Goal: Task Accomplishment & Management: Complete application form

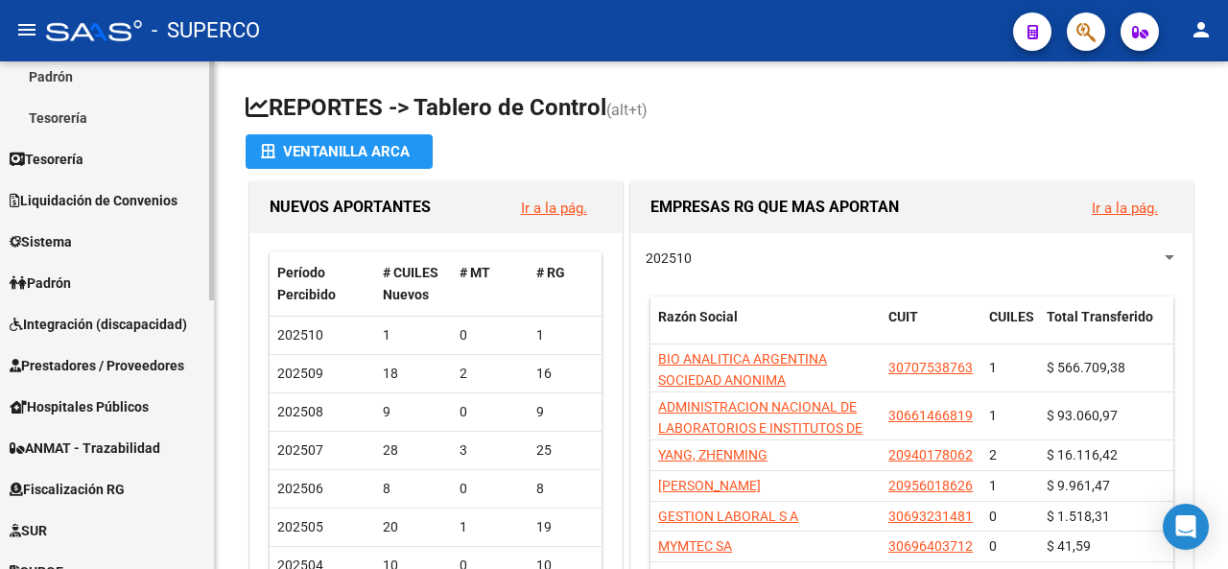
scroll to position [384, 0]
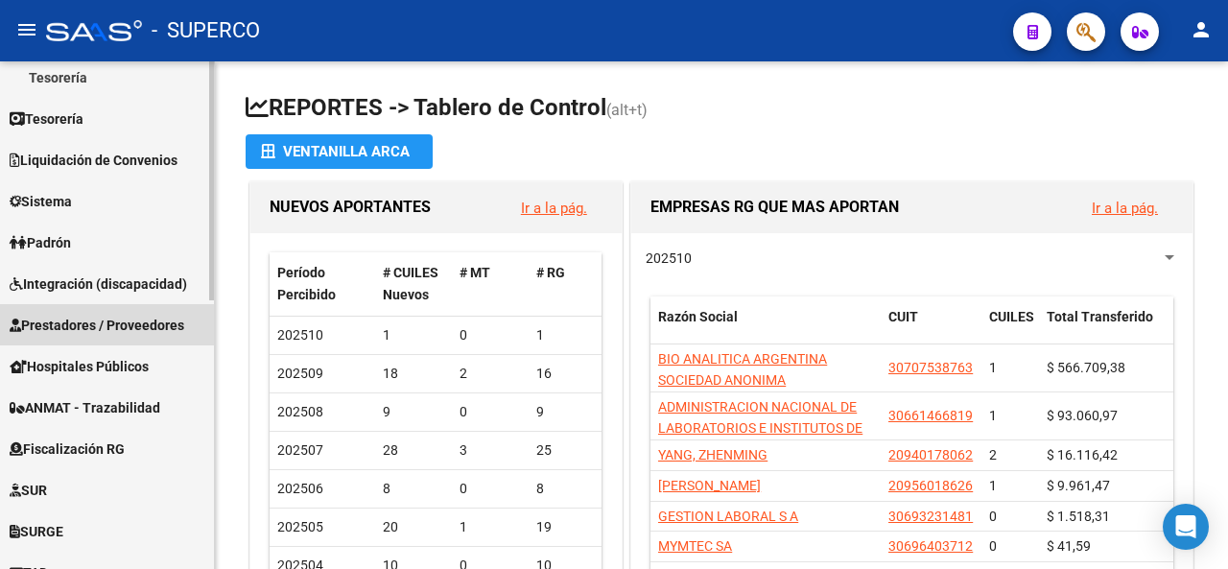
click at [47, 322] on span "Prestadores / Proveedores" at bounding box center [97, 325] width 175 height 21
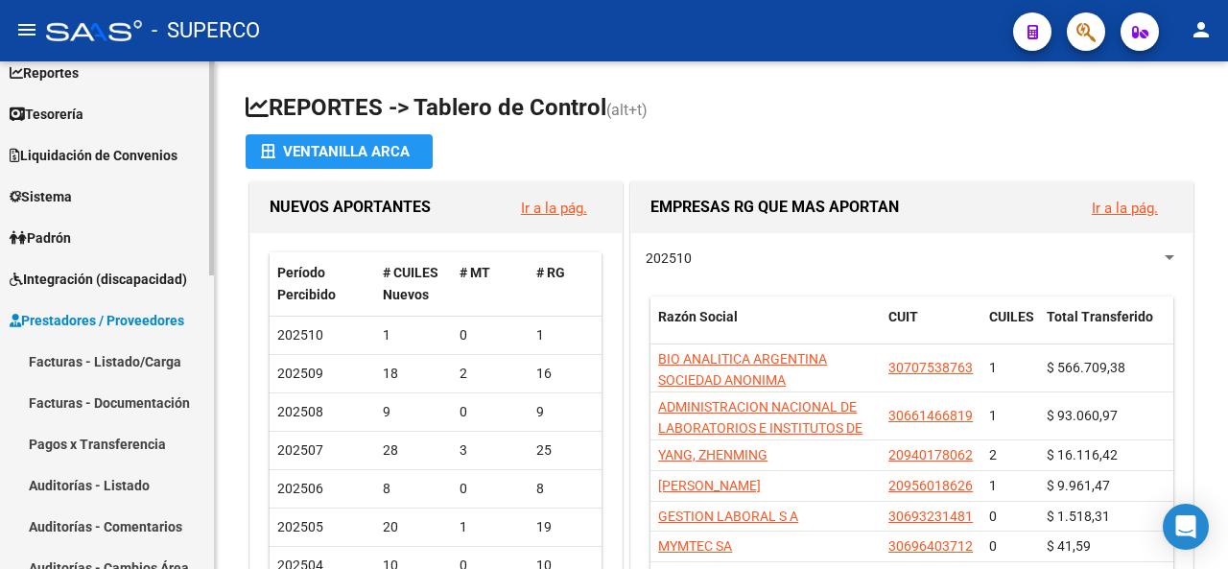
scroll to position [96, 0]
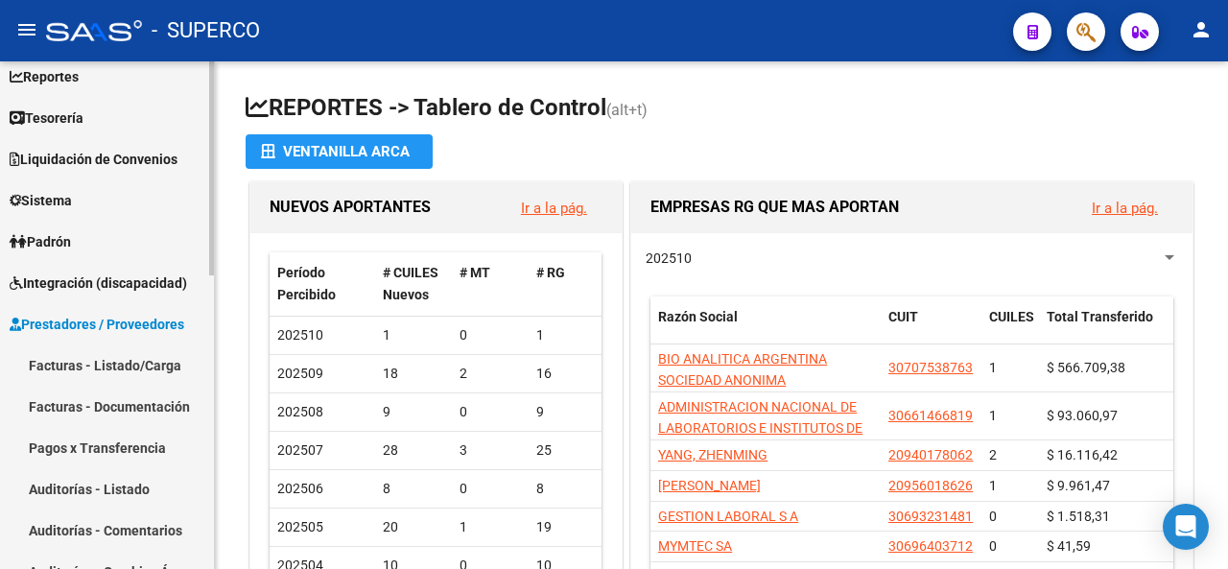
click at [100, 363] on link "Facturas - Listado/Carga" at bounding box center [107, 365] width 214 height 41
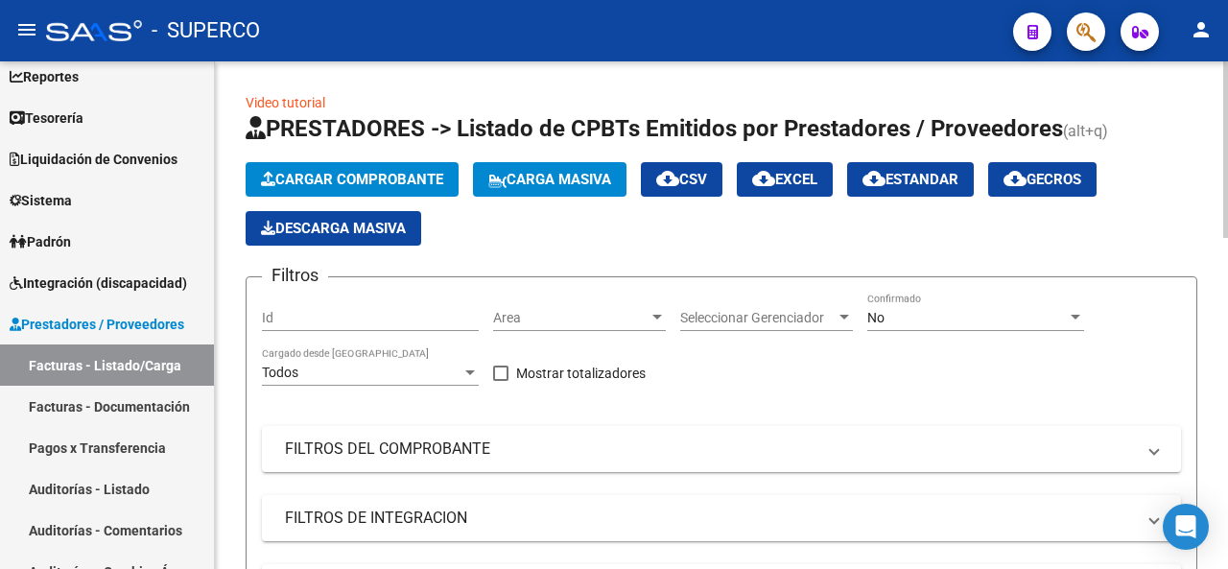
click at [378, 179] on span "Cargar Comprobante" at bounding box center [352, 179] width 182 height 17
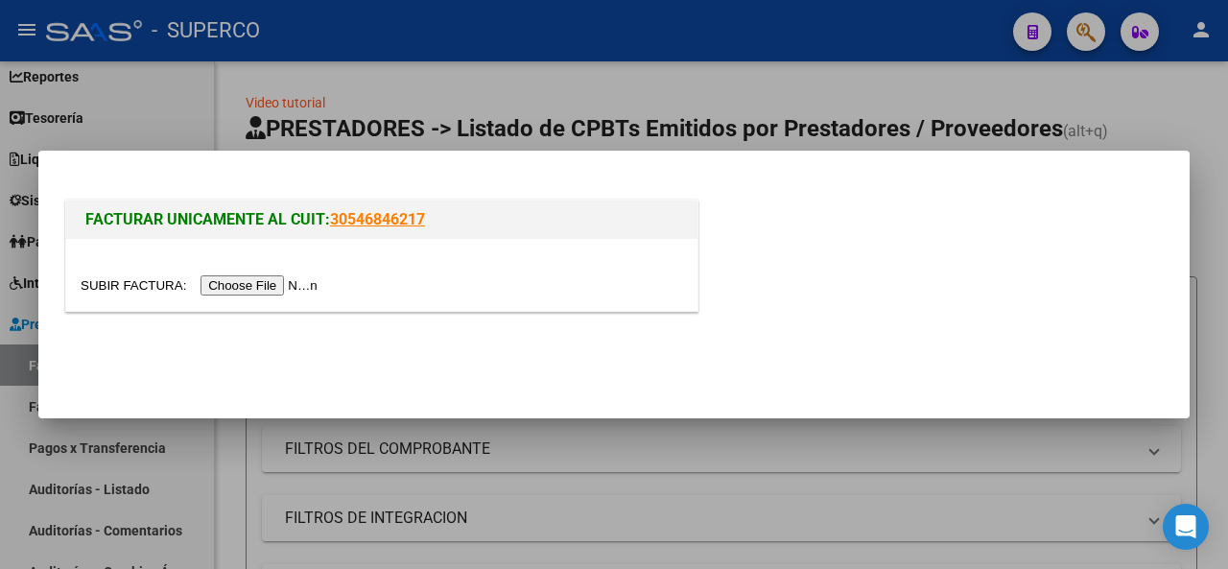
click at [297, 288] on input "file" at bounding box center [202, 285] width 243 height 20
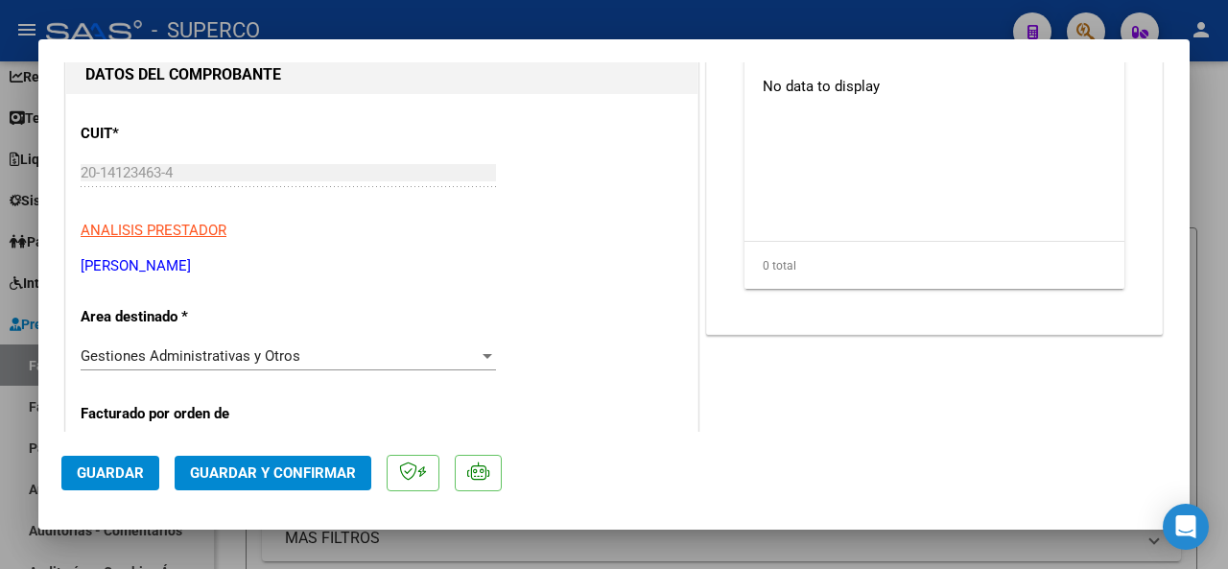
scroll to position [288, 0]
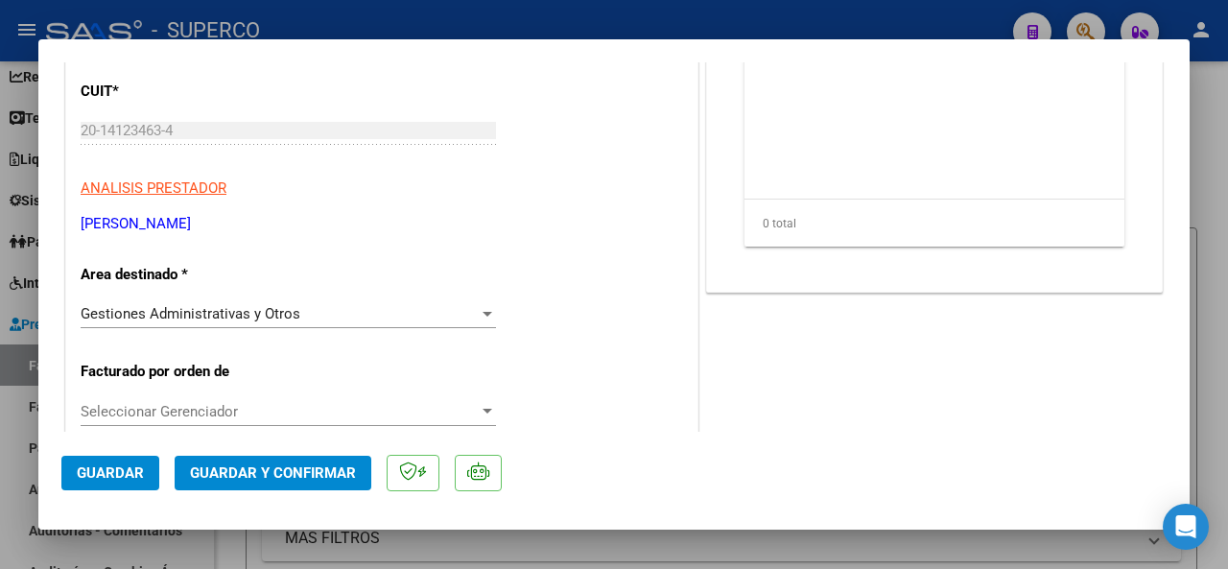
click at [332, 477] on span "Guardar y Confirmar" at bounding box center [273, 472] width 166 height 17
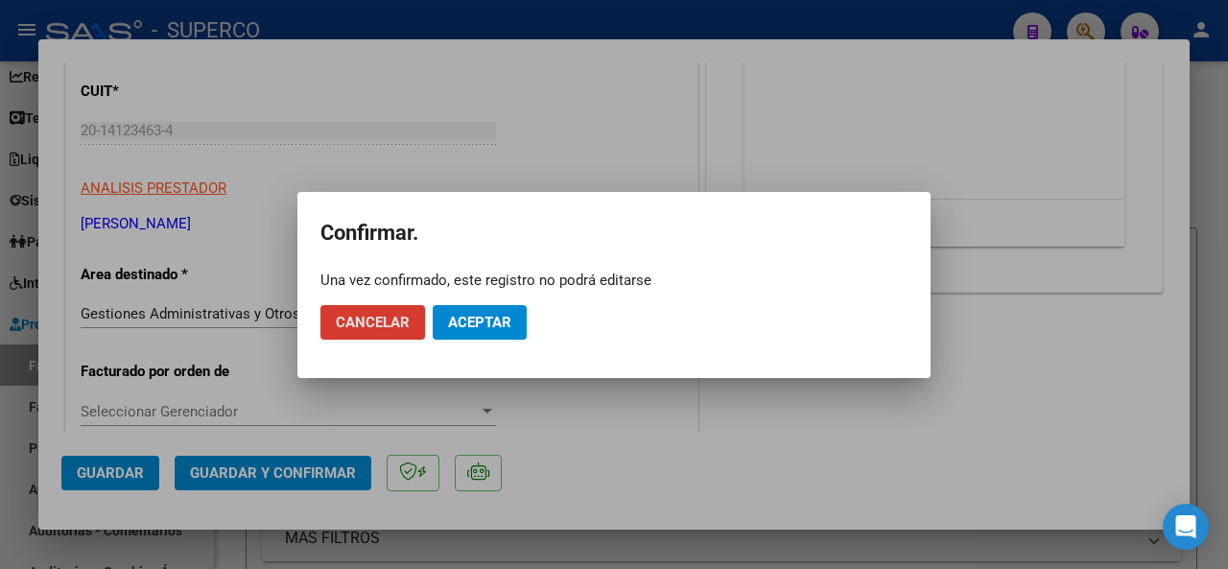
click at [476, 325] on span "Aceptar" at bounding box center [479, 322] width 63 height 17
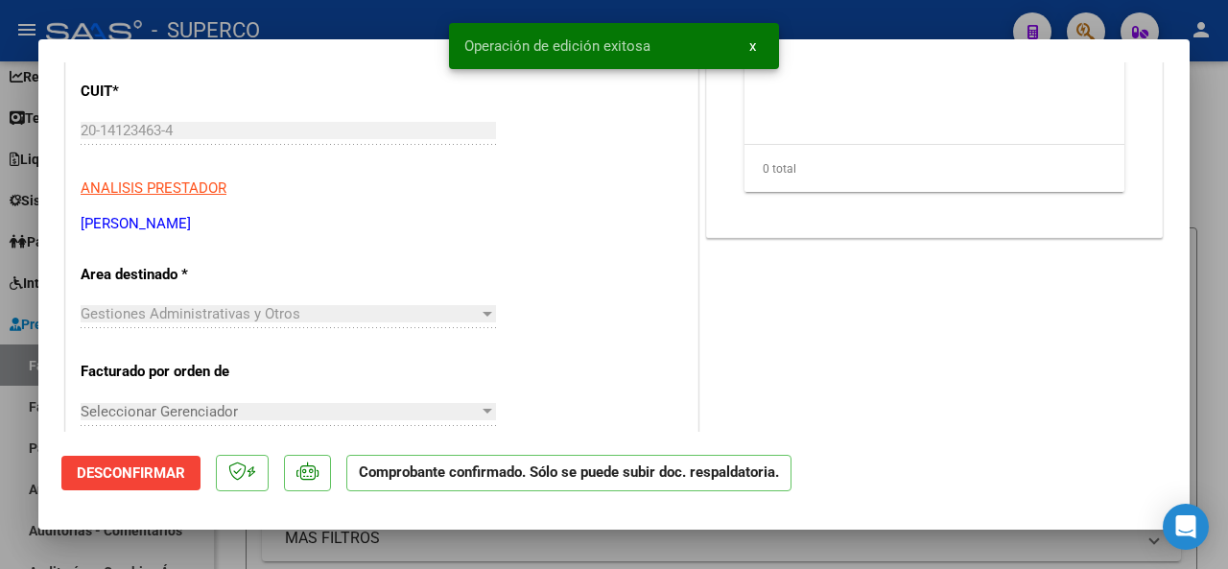
click at [393, 24] on div at bounding box center [614, 284] width 1228 height 569
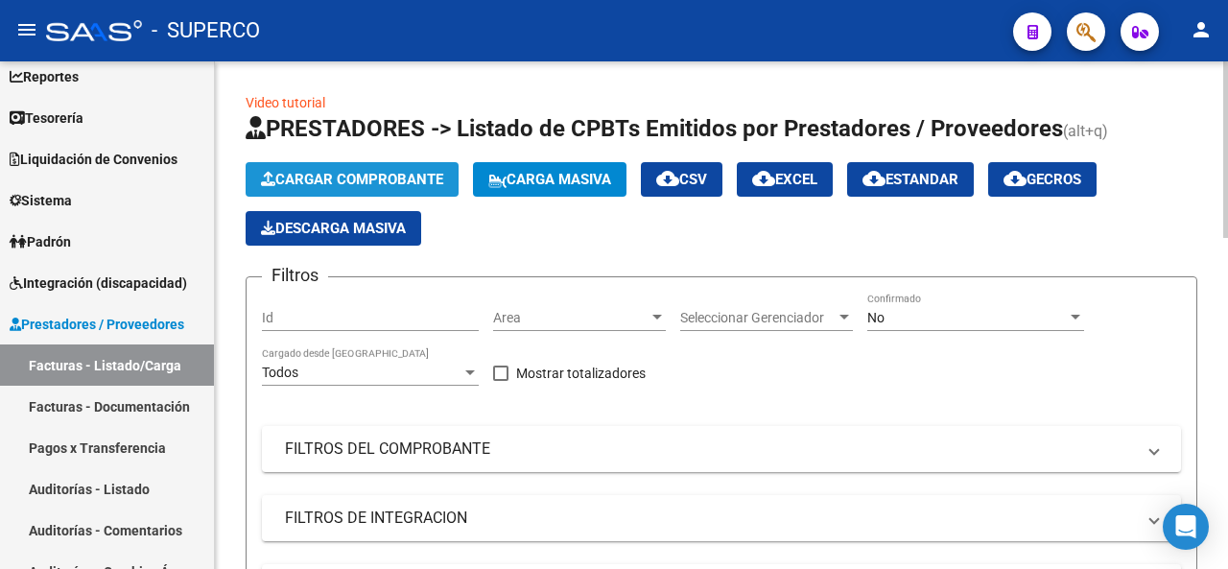
click at [343, 171] on span "Cargar Comprobante" at bounding box center [352, 179] width 182 height 17
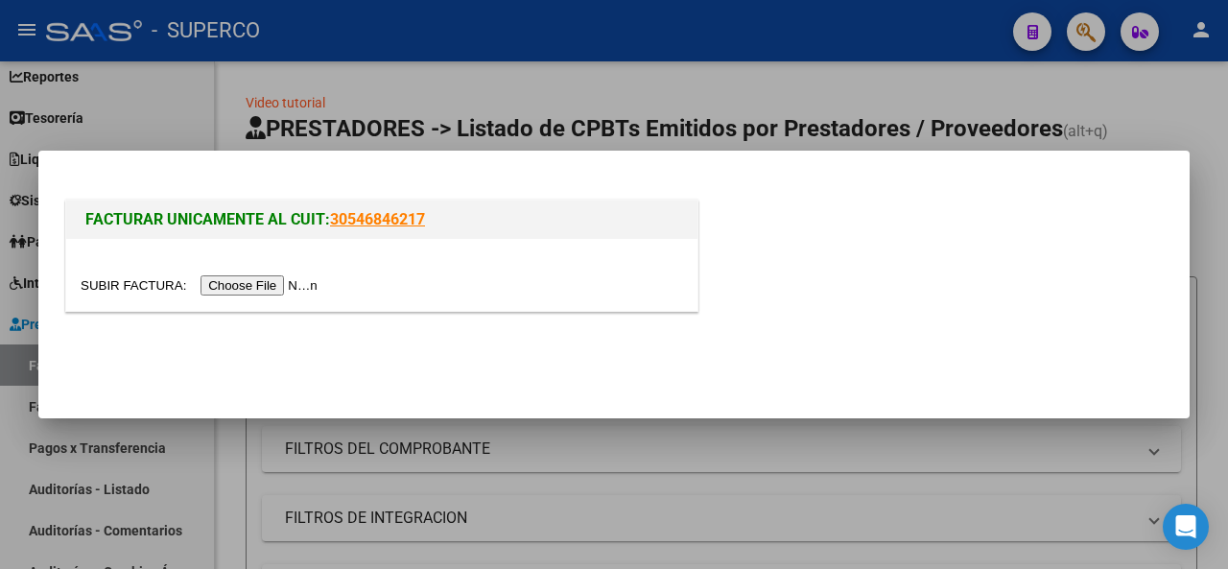
click at [234, 279] on input "file" at bounding box center [202, 285] width 243 height 20
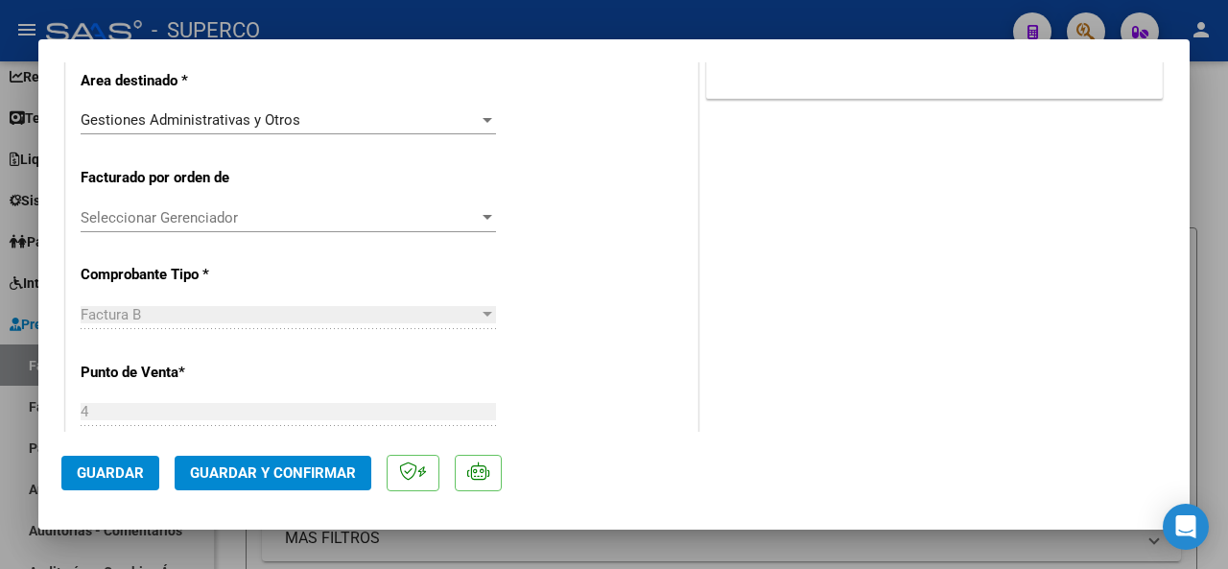
scroll to position [480, 0]
click at [290, 467] on span "Guardar y Confirmar" at bounding box center [273, 472] width 166 height 17
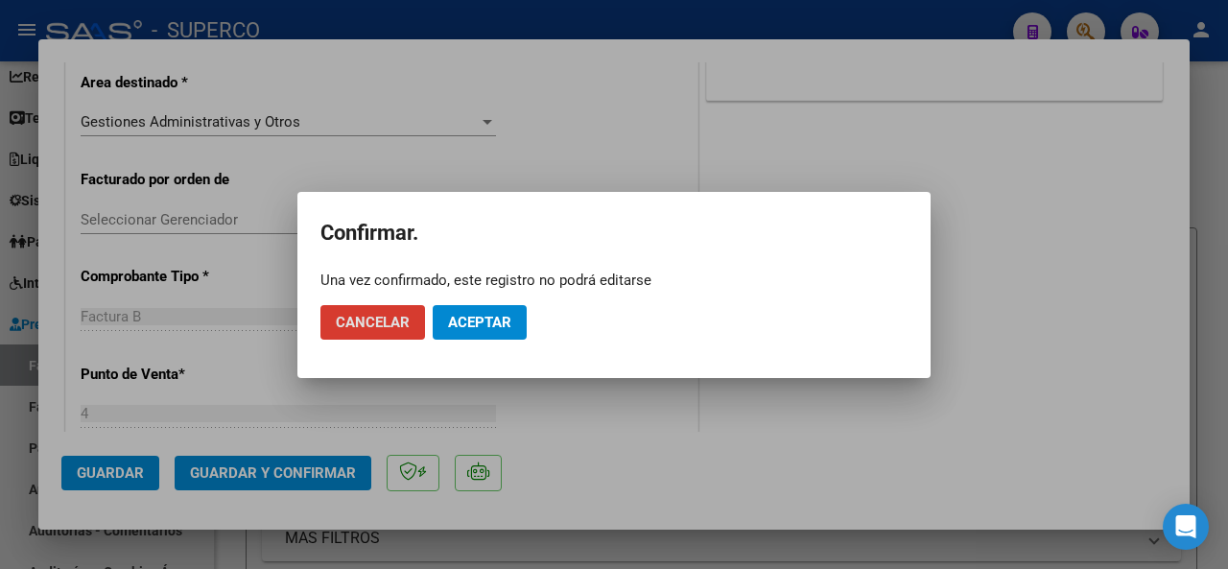
click at [485, 330] on button "Aceptar" at bounding box center [480, 322] width 94 height 35
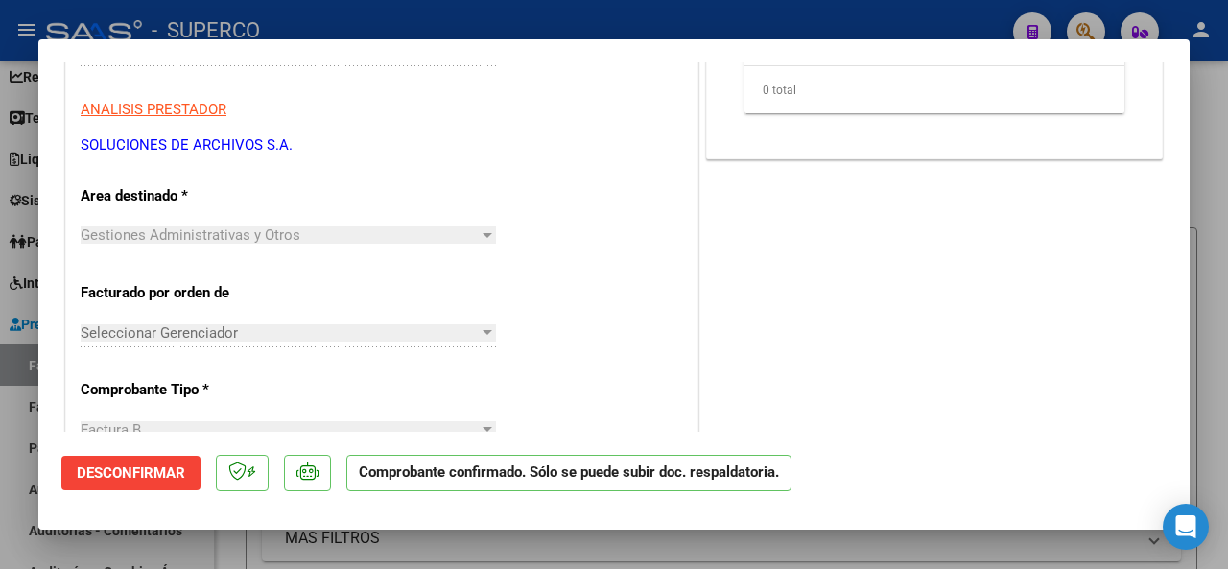
scroll to position [288, 0]
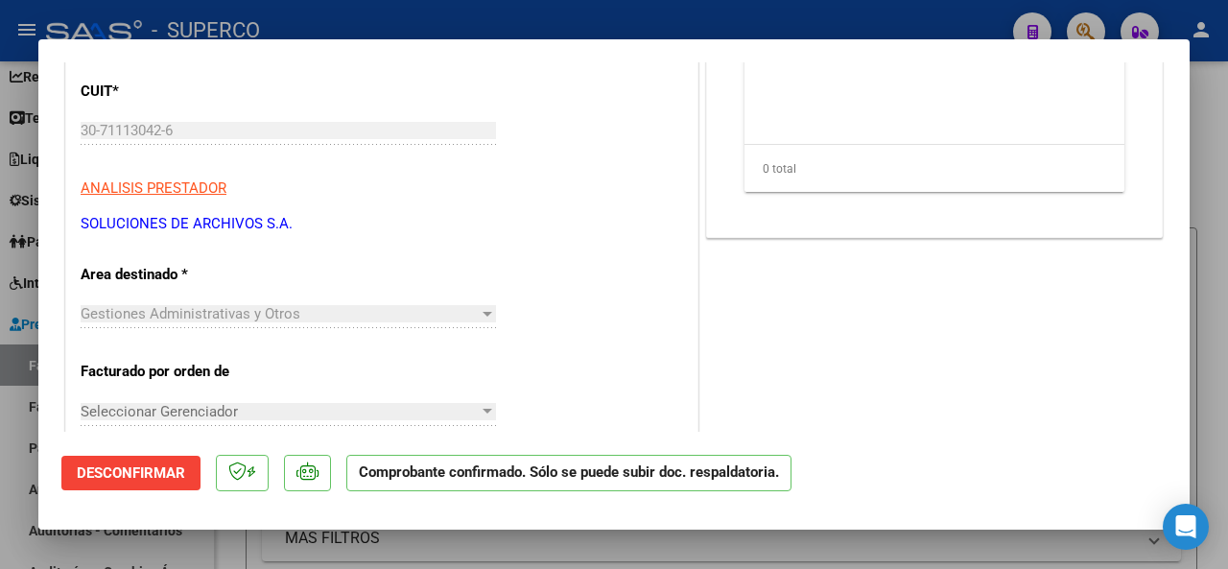
click at [427, 22] on div at bounding box center [614, 284] width 1228 height 569
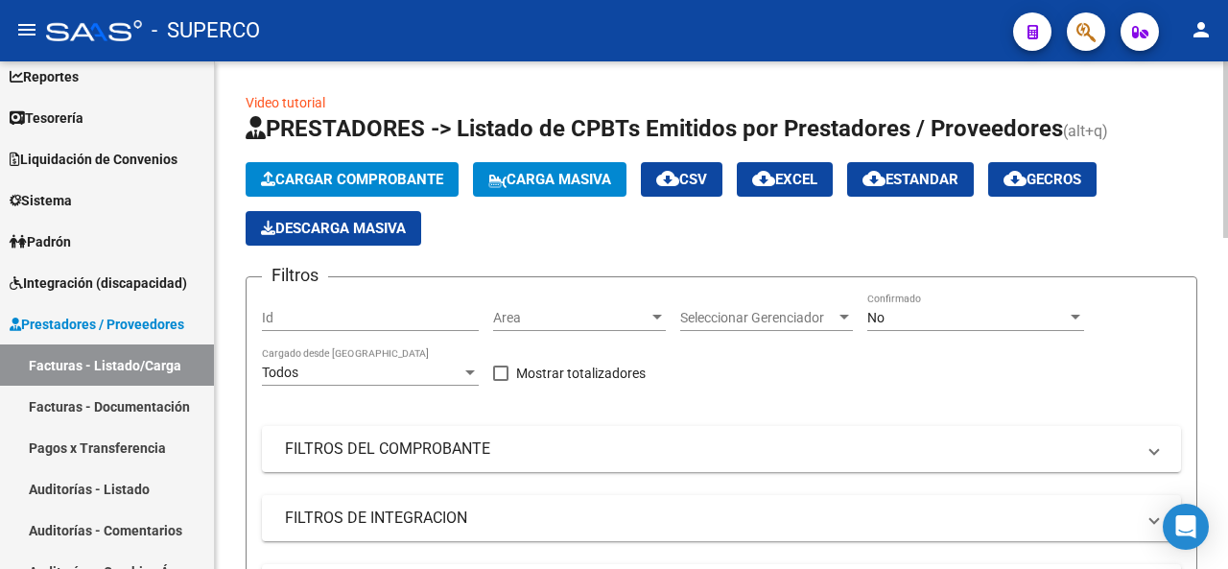
click at [333, 176] on span "Cargar Comprobante" at bounding box center [352, 179] width 182 height 17
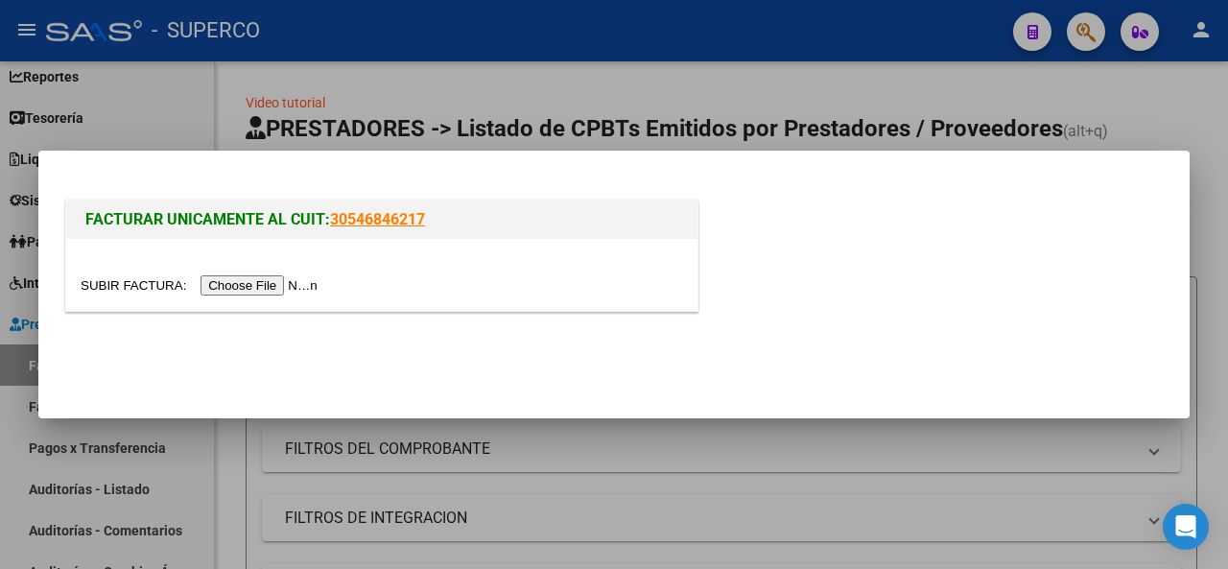
click at [269, 286] on input "file" at bounding box center [202, 285] width 243 height 20
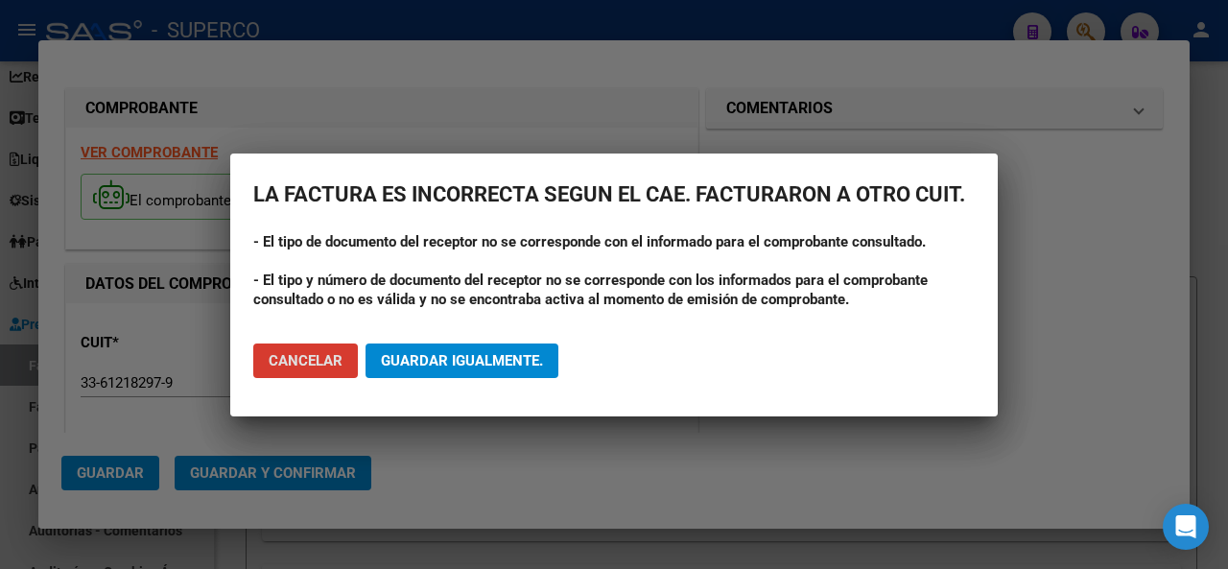
click at [474, 355] on span "Guardar igualmente." at bounding box center [462, 360] width 162 height 17
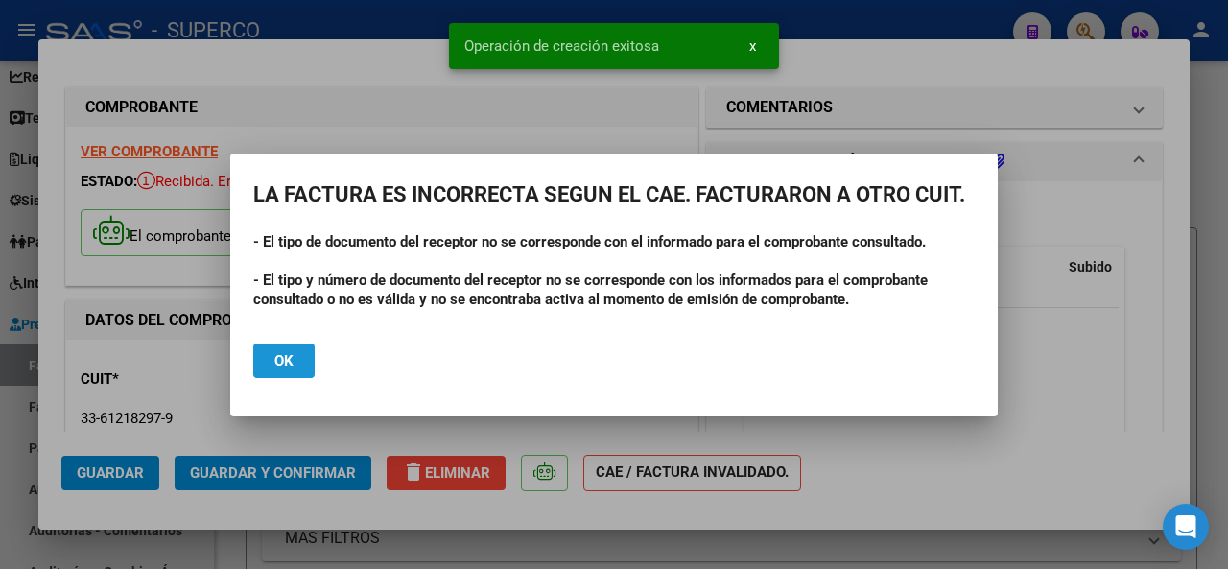
click at [298, 363] on button "Ok" at bounding box center [283, 361] width 61 height 35
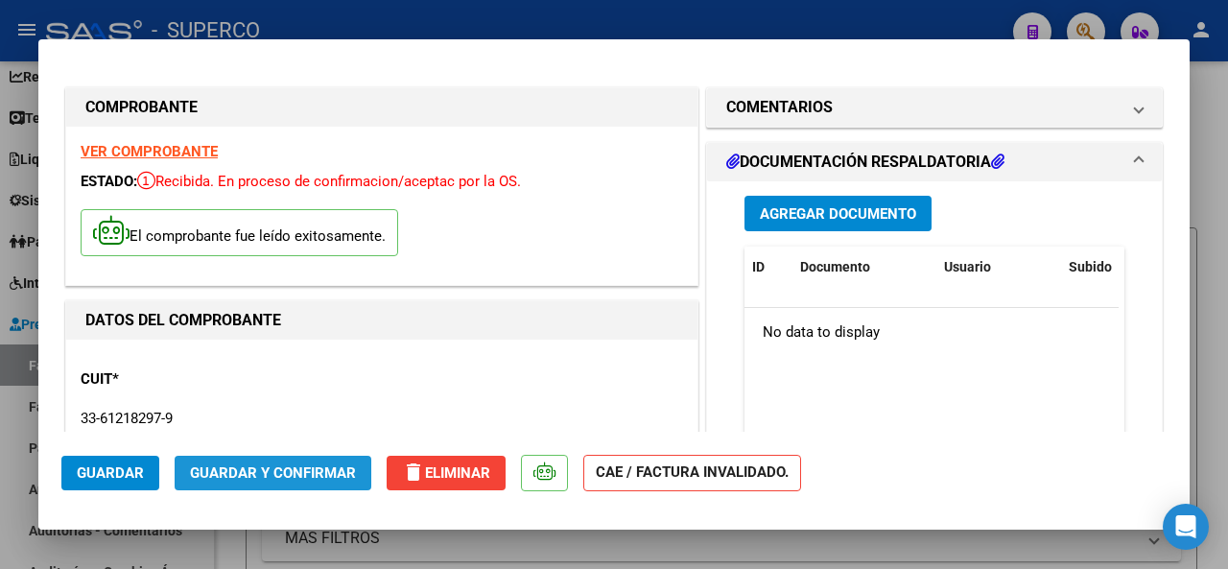
click at [273, 473] on span "Guardar y Confirmar" at bounding box center [273, 472] width 166 height 17
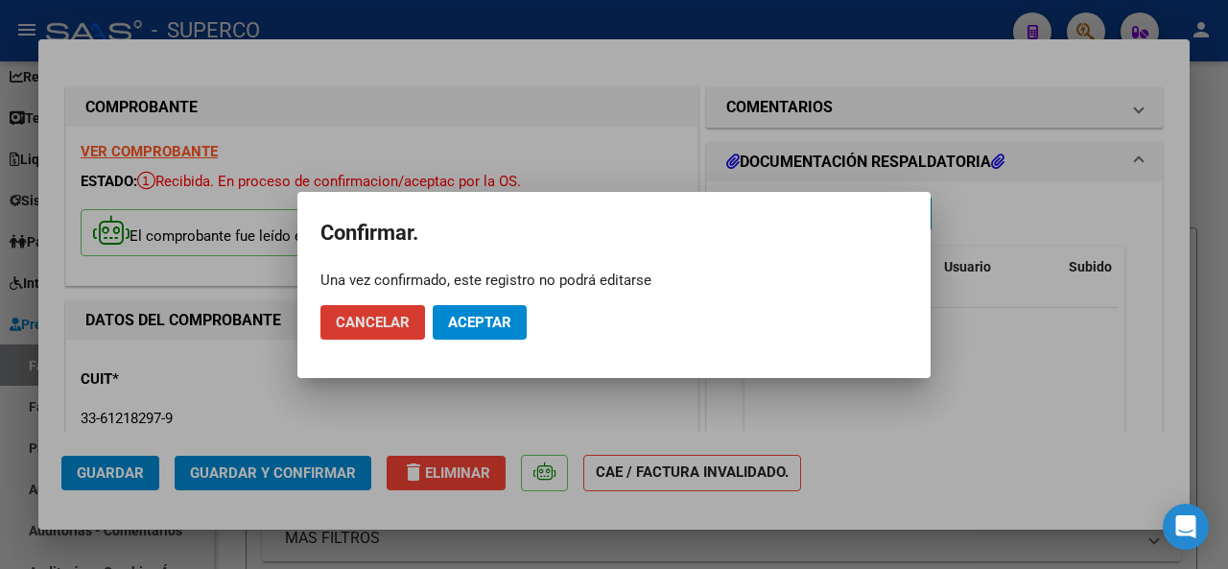
click at [479, 326] on span "Aceptar" at bounding box center [479, 322] width 63 height 17
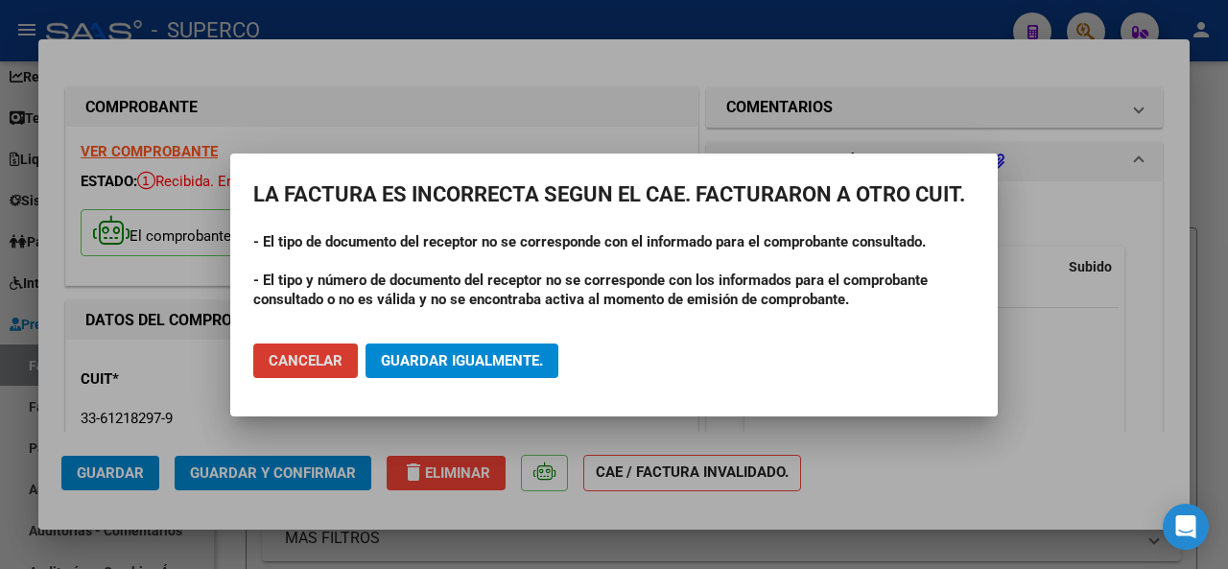
click at [497, 361] on span "Guardar igualmente." at bounding box center [462, 360] width 162 height 17
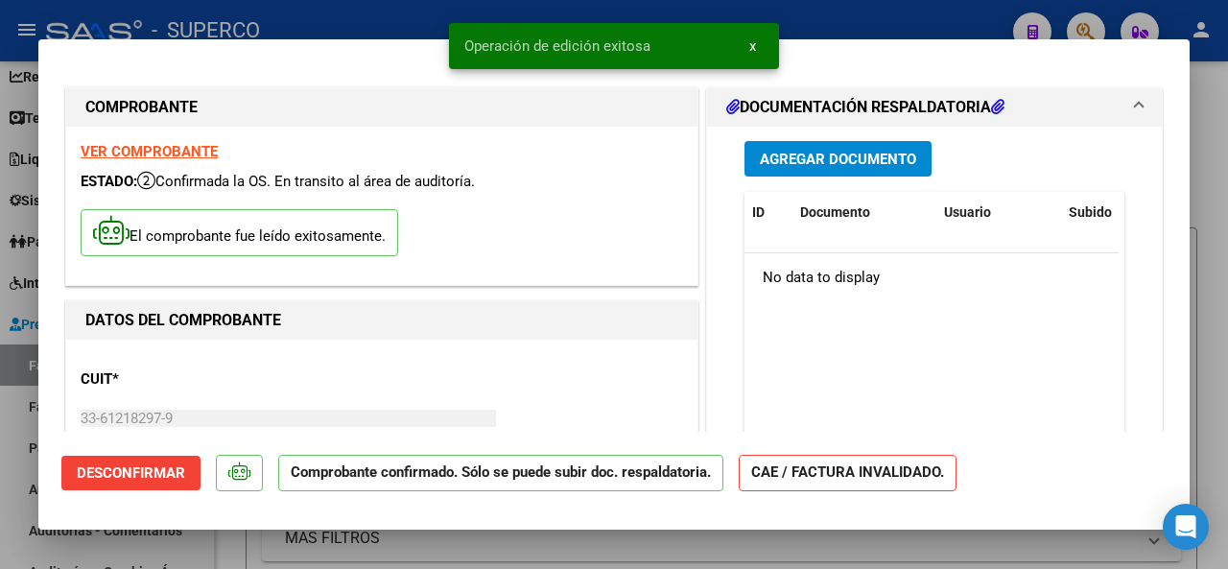
click at [407, 20] on div at bounding box center [614, 284] width 1228 height 569
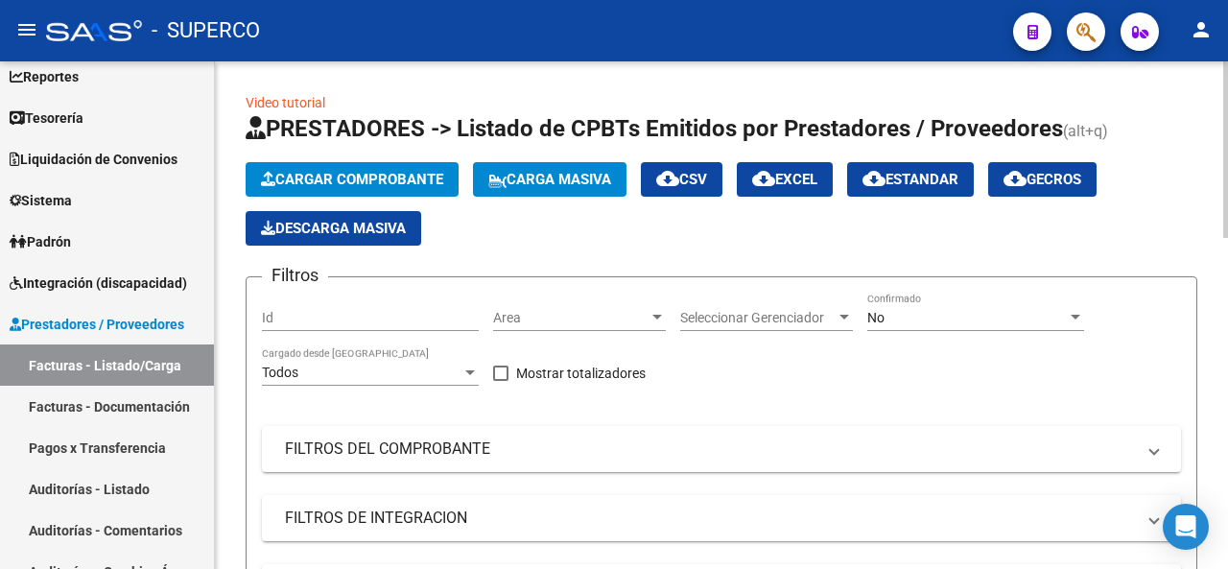
click at [375, 178] on span "Cargar Comprobante" at bounding box center [352, 179] width 182 height 17
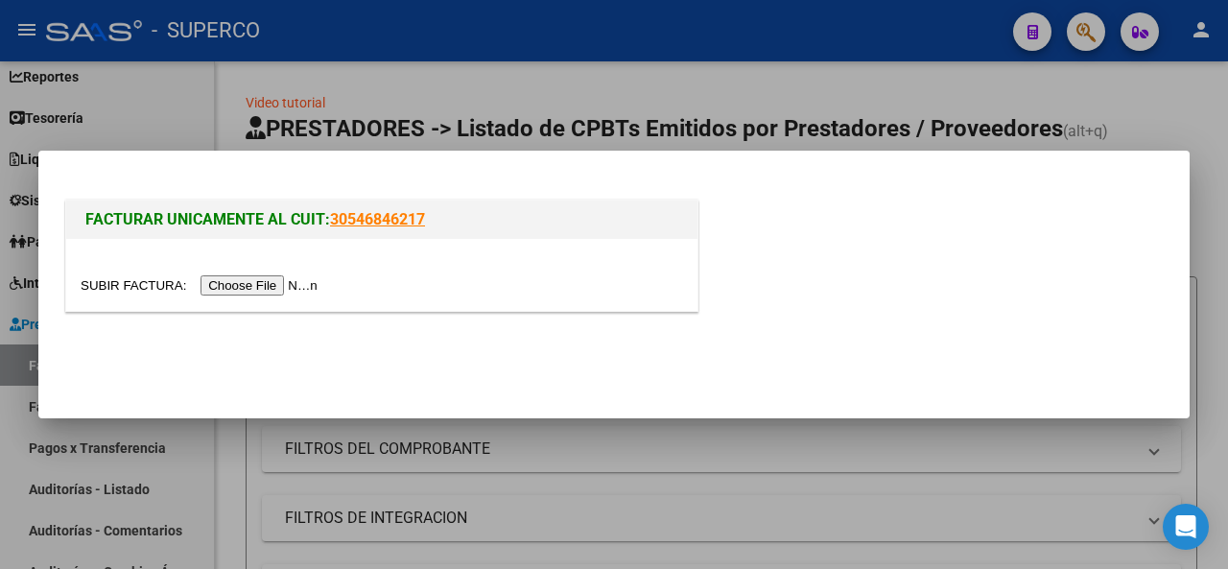
click at [321, 287] on input "file" at bounding box center [202, 285] width 243 height 20
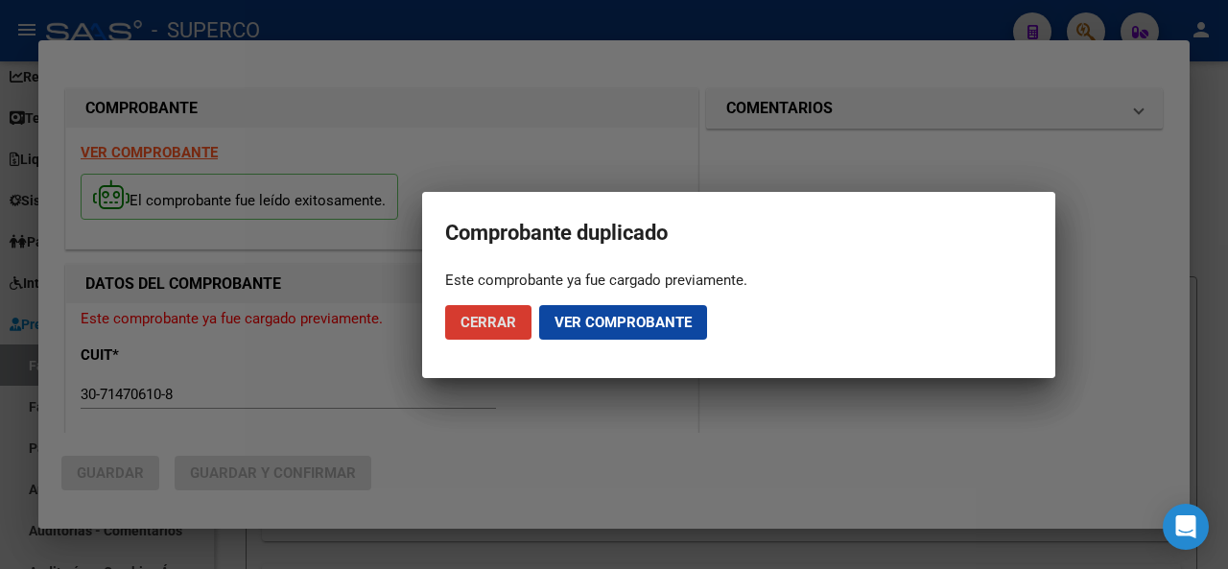
click at [471, 324] on span "Cerrar" at bounding box center [489, 322] width 56 height 17
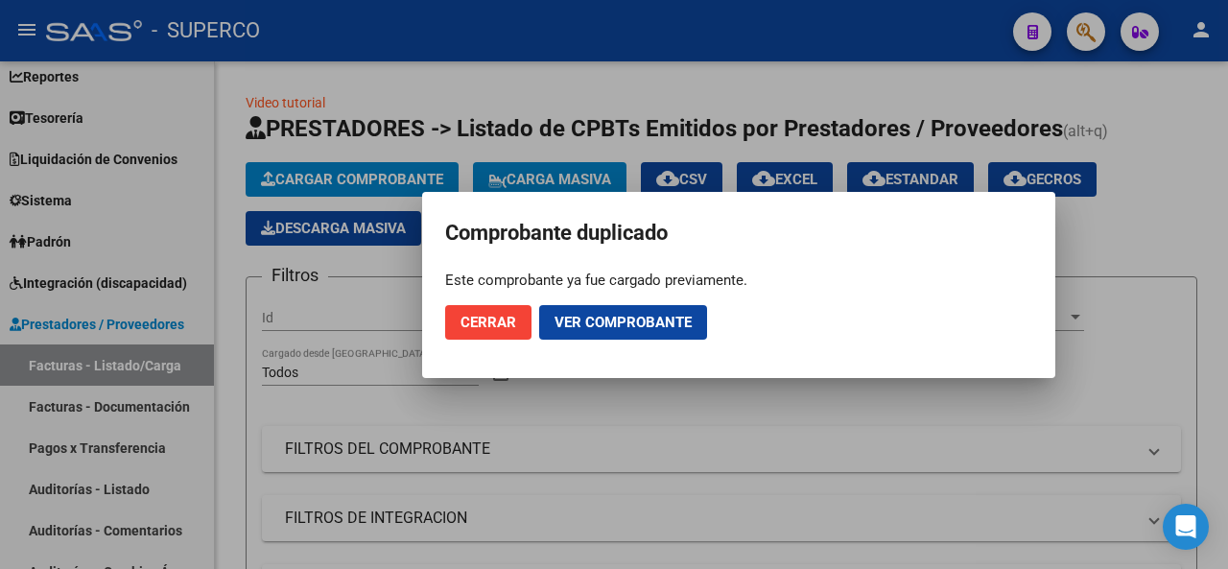
click at [473, 339] on mat-dialog-actions "Cerrar Ver comprobante" at bounding box center [738, 322] width 587 height 65
click at [480, 316] on span "Cerrar" at bounding box center [489, 322] width 56 height 17
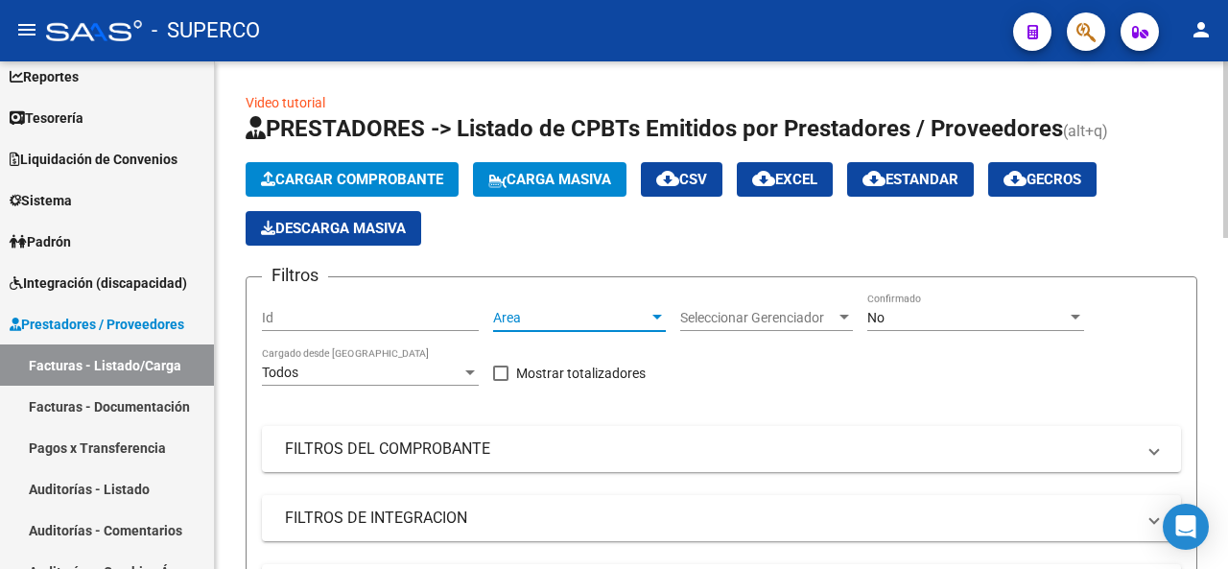
click at [647, 317] on span "Area" at bounding box center [570, 318] width 155 height 16
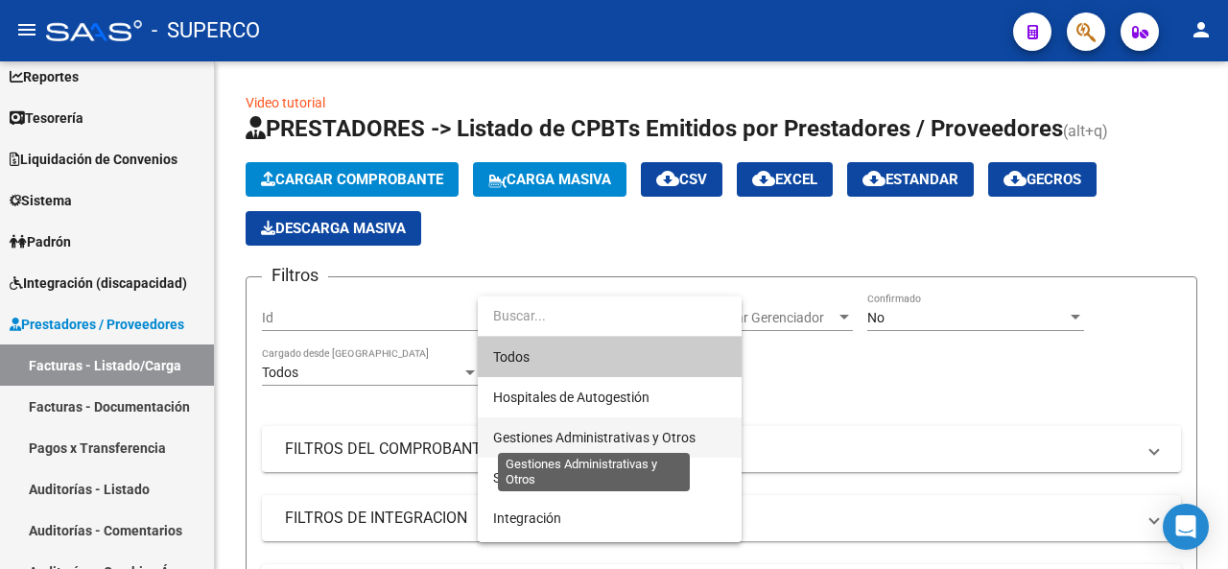
click at [624, 441] on span "Gestiones Administrativas y Otros" at bounding box center [594, 437] width 202 height 15
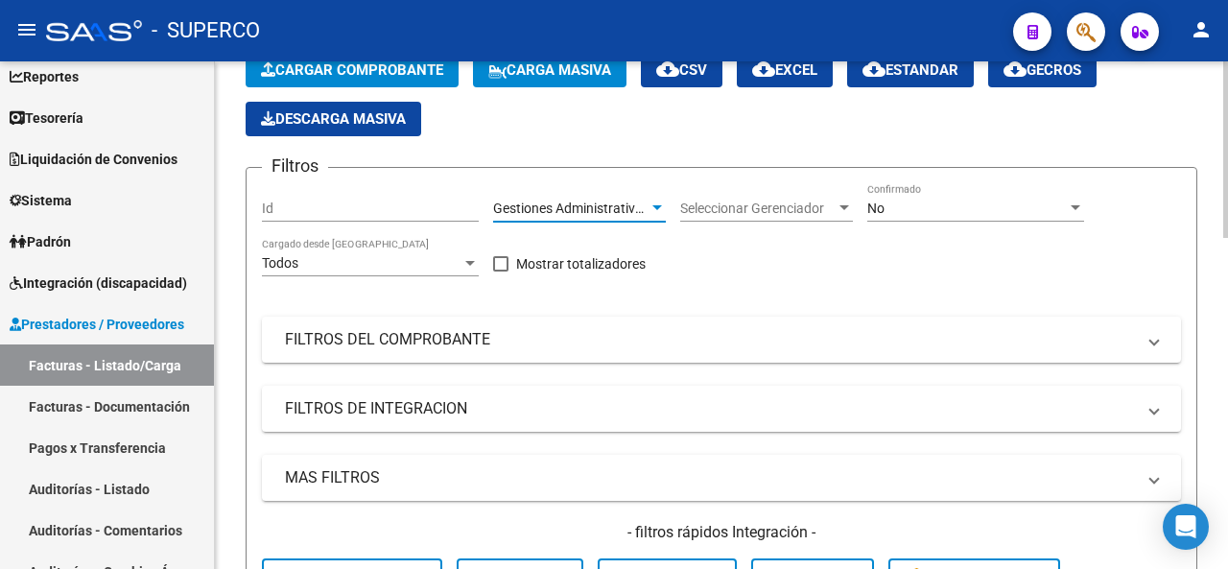
scroll to position [288, 0]
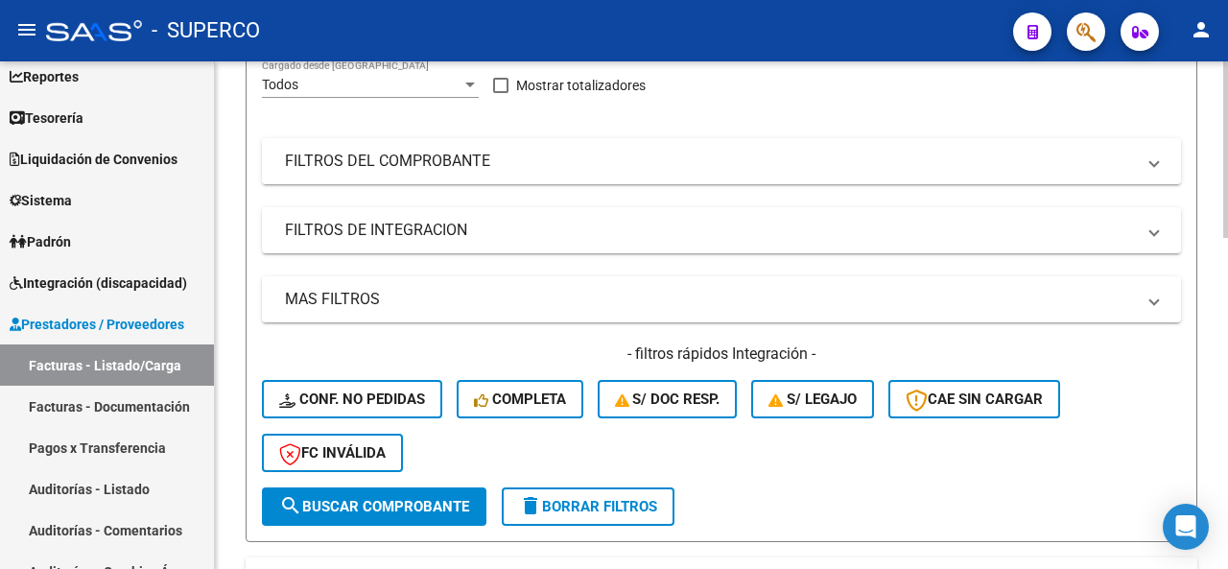
click at [410, 502] on span "search Buscar Comprobante" at bounding box center [374, 506] width 190 height 17
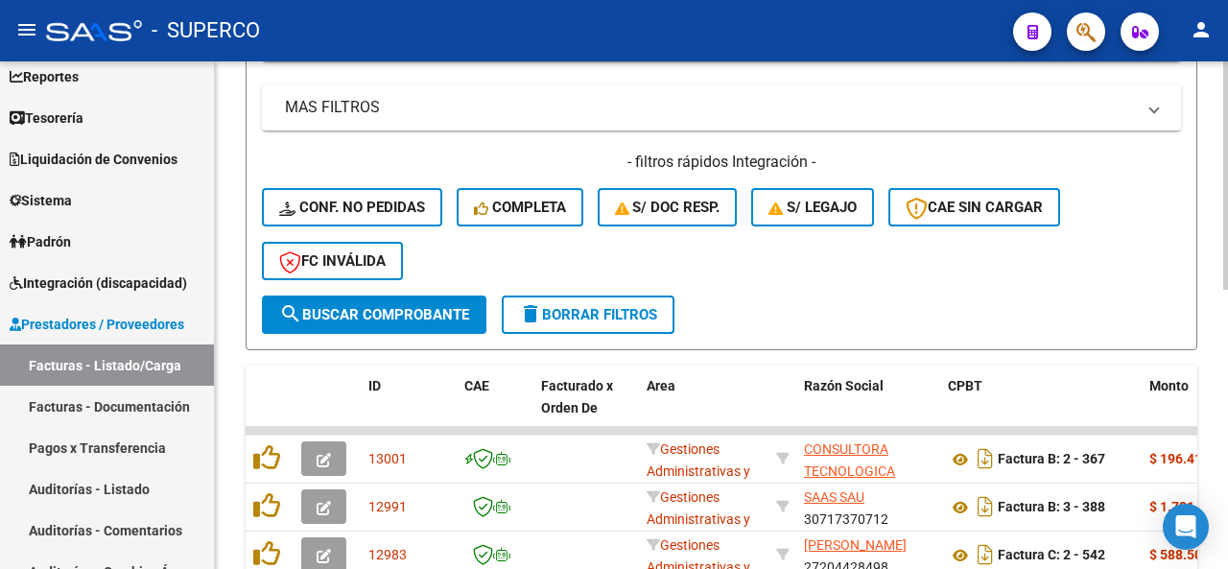
scroll to position [576, 0]
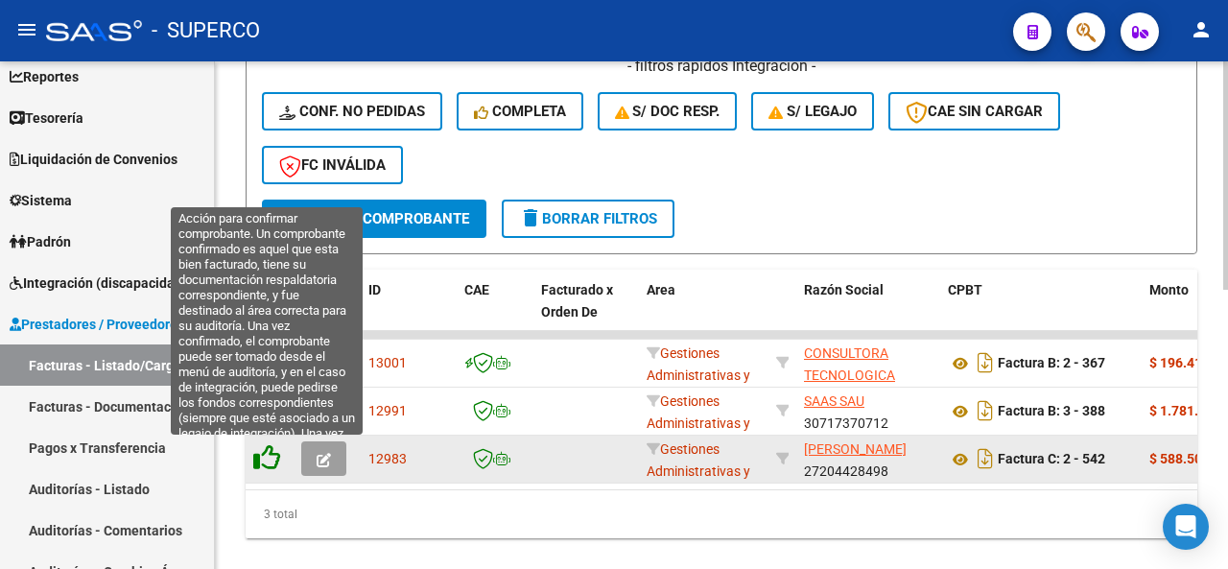
click at [273, 460] on icon at bounding box center [266, 457] width 27 height 27
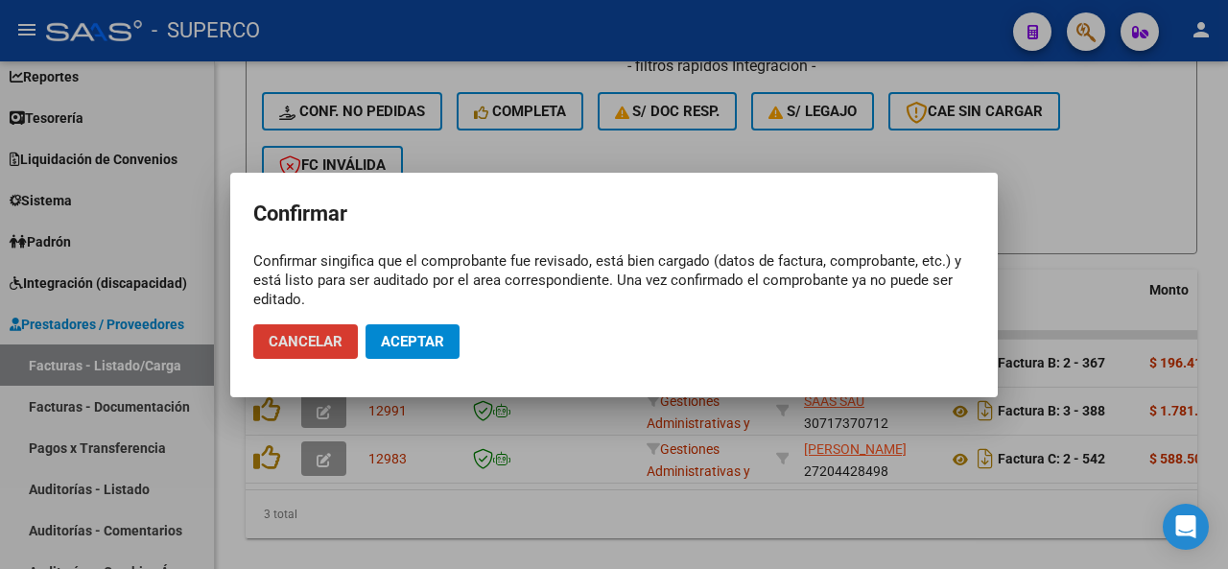
click at [412, 341] on span "Aceptar" at bounding box center [412, 341] width 63 height 17
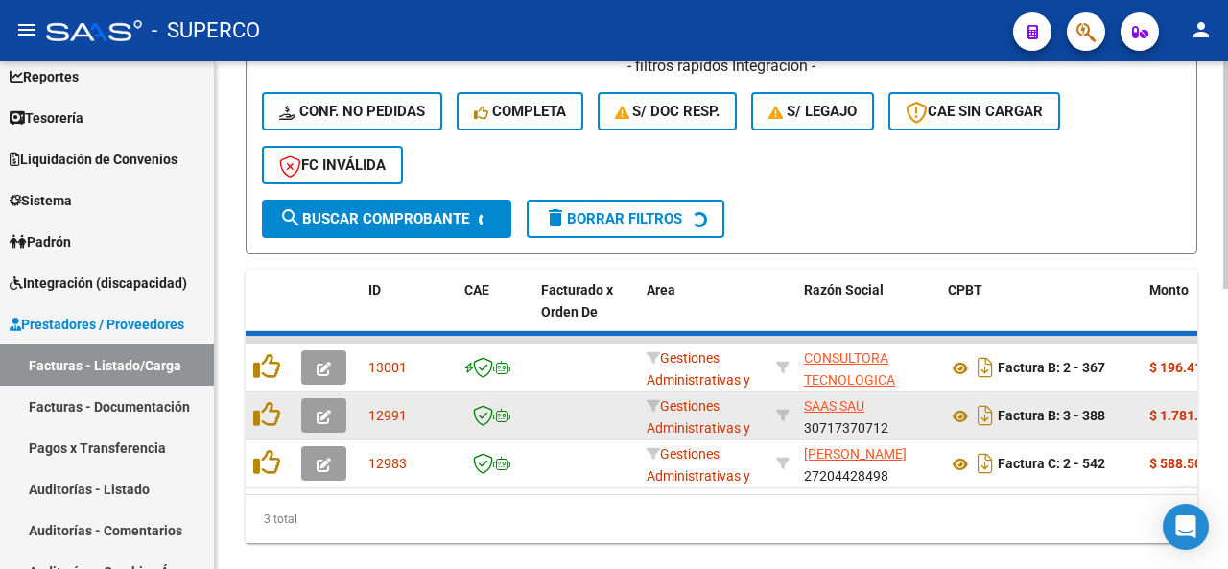
scroll to position [571, 0]
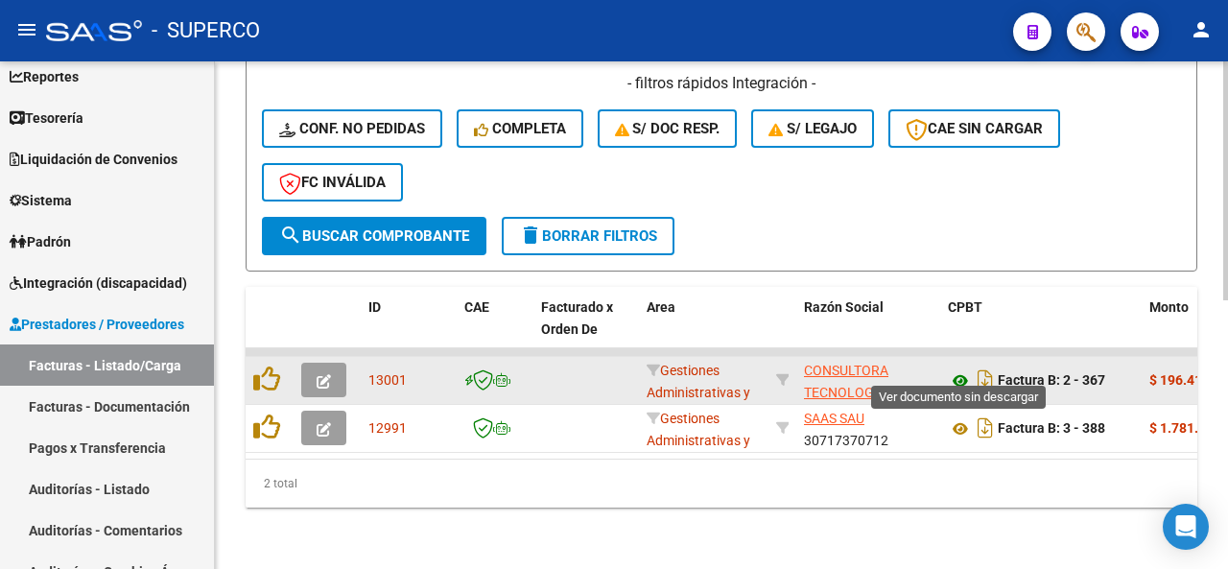
click at [965, 369] on icon at bounding box center [960, 380] width 25 height 23
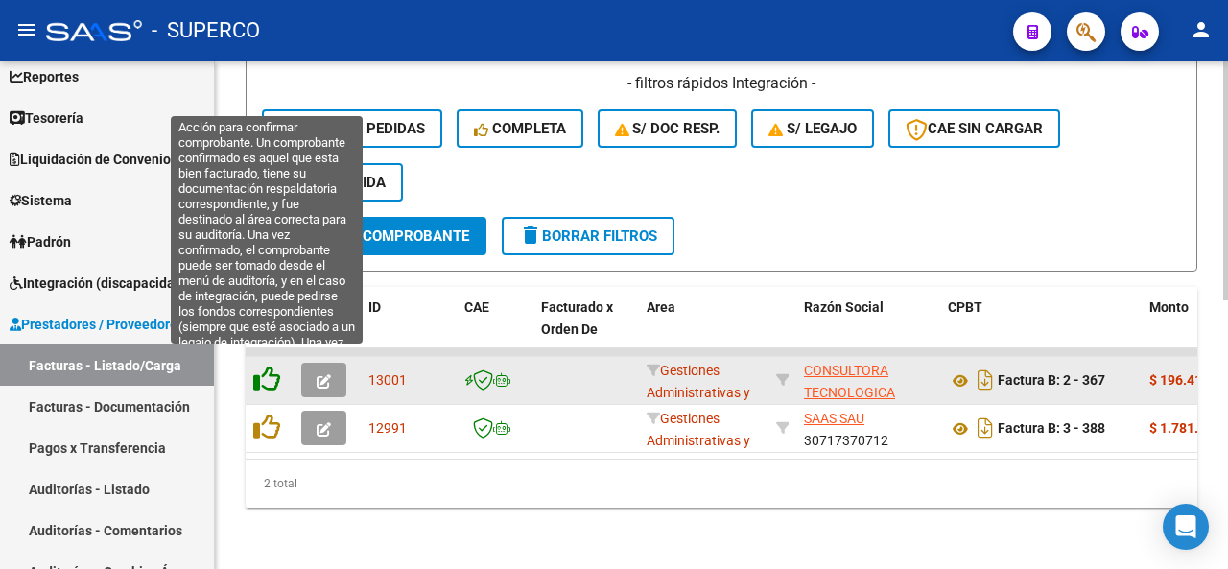
click at [273, 366] on icon at bounding box center [266, 379] width 27 height 27
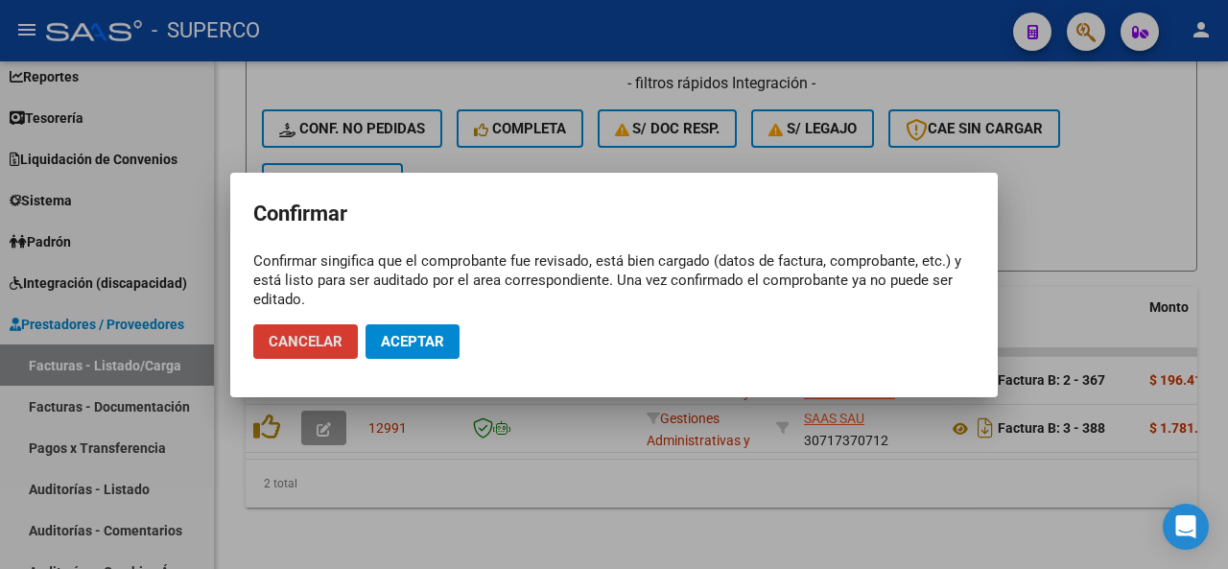
click at [420, 342] on span "Aceptar" at bounding box center [412, 341] width 63 height 17
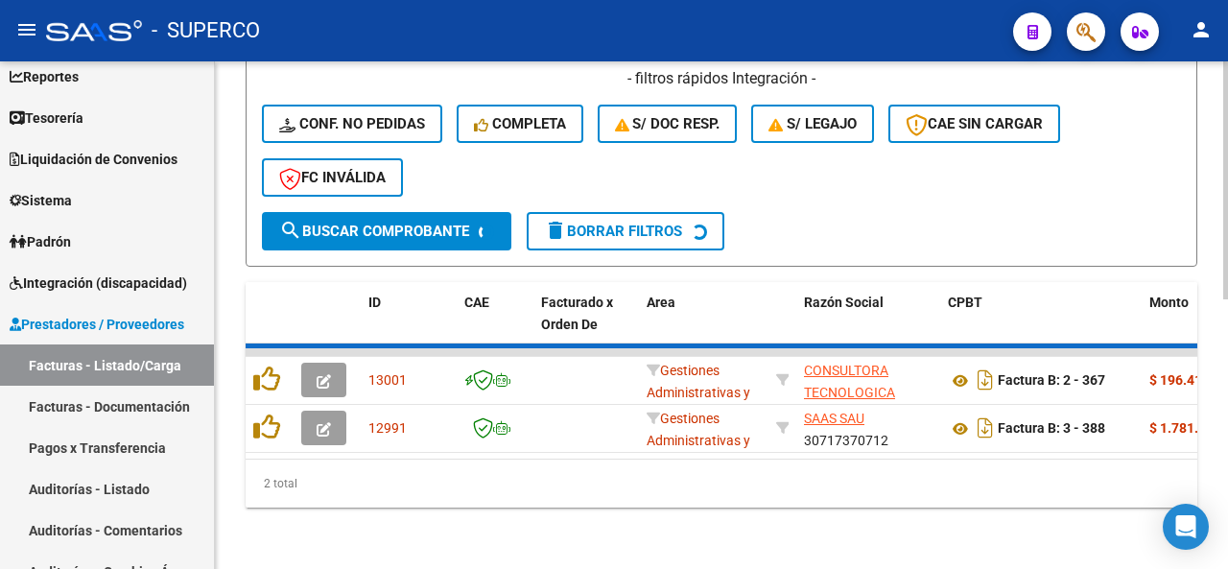
scroll to position [523, 0]
